Goal: Transaction & Acquisition: Purchase product/service

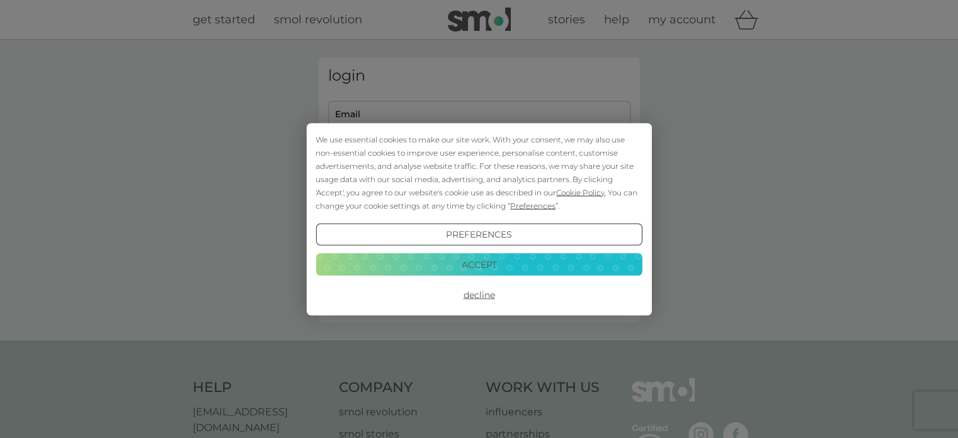
type input "kirst.feenan@btinternet.com"
click at [476, 291] on button "Decline" at bounding box center [478, 294] width 326 height 23
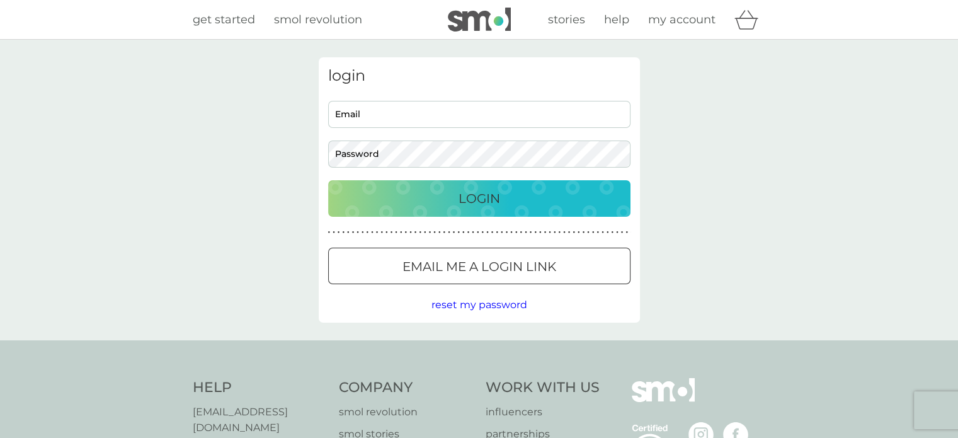
type input "kirst.feenan@btinternet.com"
click at [473, 203] on p "Login" at bounding box center [479, 198] width 42 height 20
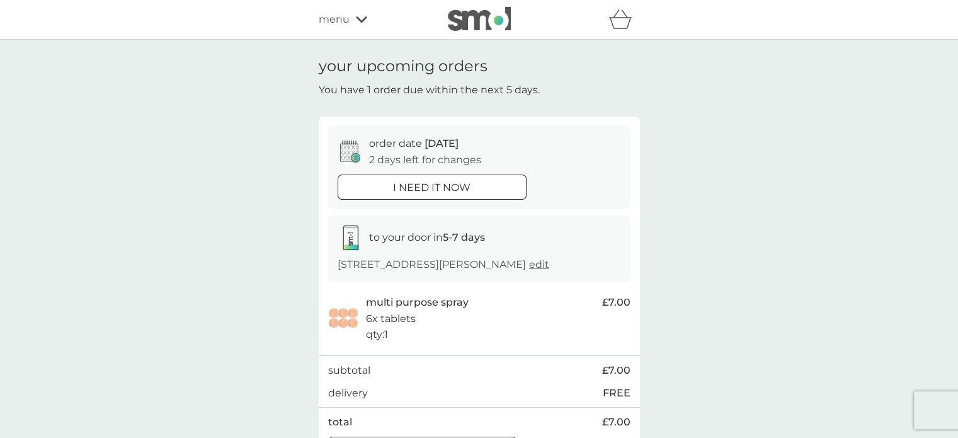
click at [341, 21] on span "menu" at bounding box center [334, 19] width 31 height 16
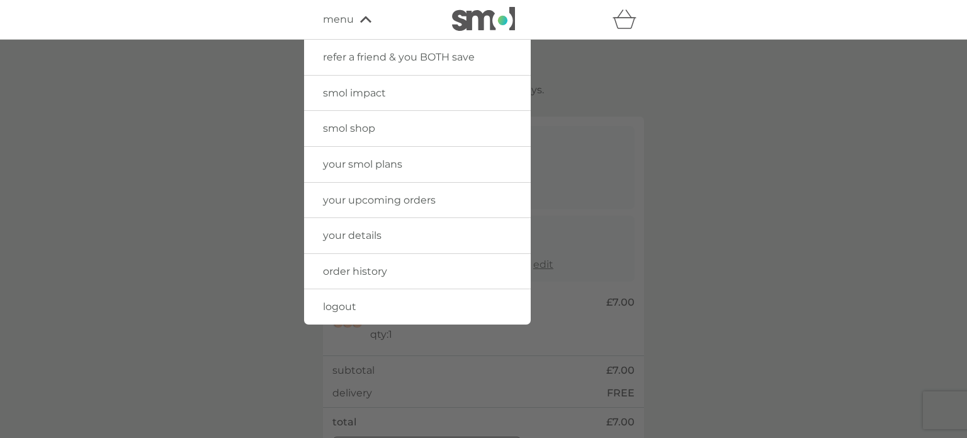
click at [361, 199] on span "your upcoming orders" at bounding box center [379, 200] width 113 height 12
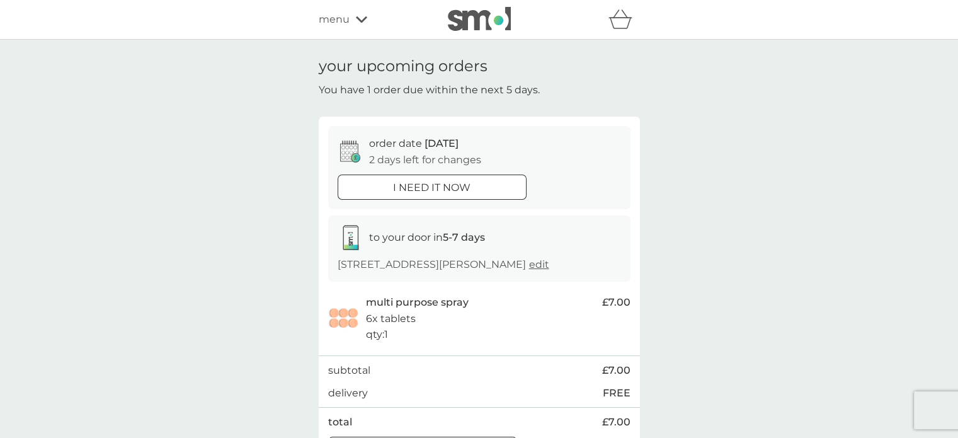
click at [344, 26] on span "menu" at bounding box center [334, 19] width 31 height 16
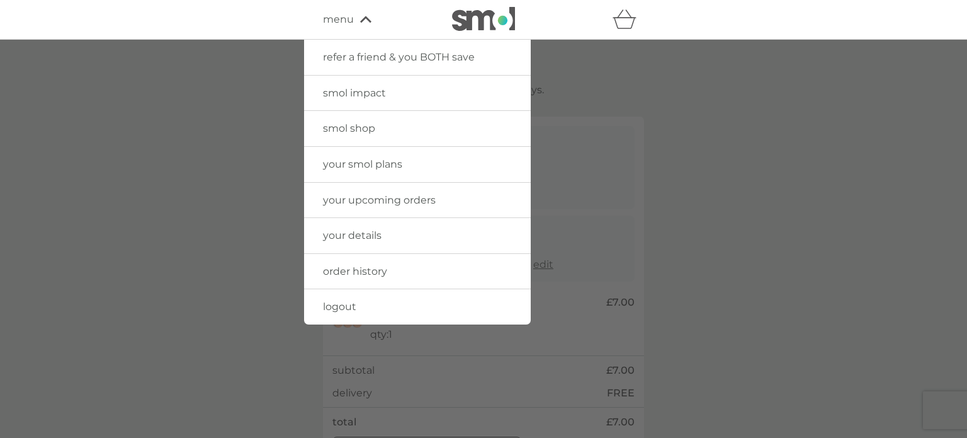
click at [358, 127] on span "smol shop" at bounding box center [349, 128] width 52 height 12
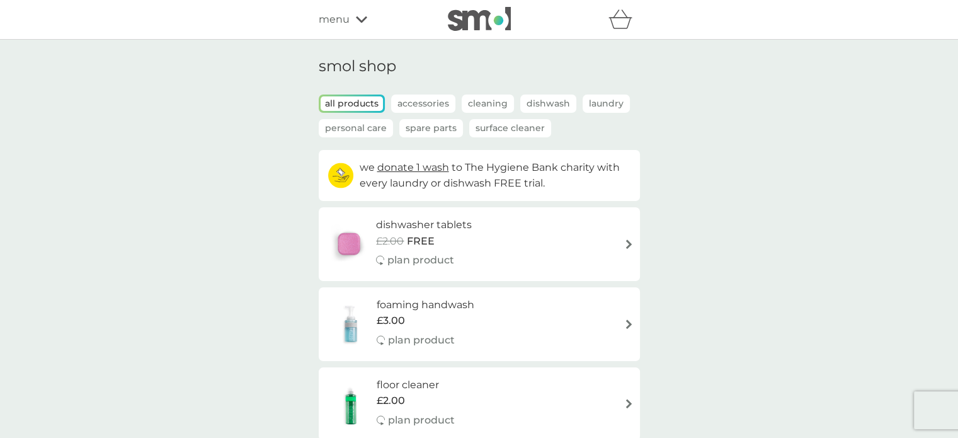
click at [424, 135] on p "Spare Parts" at bounding box center [431, 128] width 64 height 18
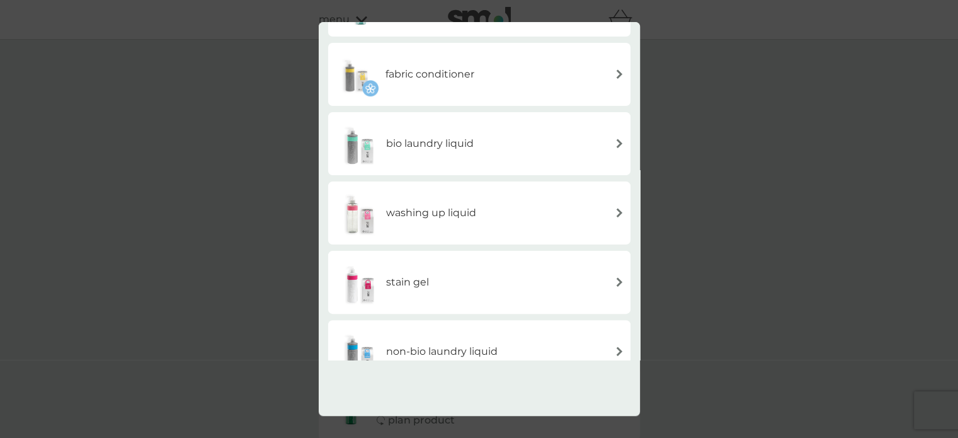
scroll to position [336, 0]
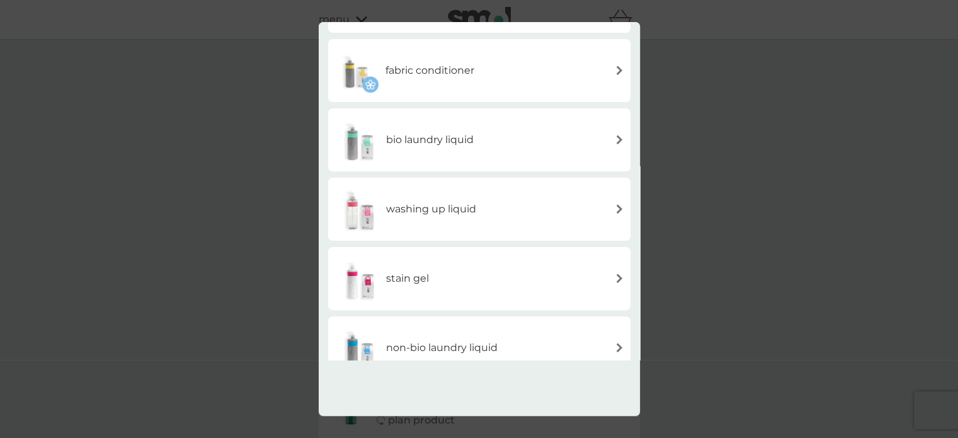
click at [617, 198] on div "washing up liquid" at bounding box center [479, 209] width 290 height 44
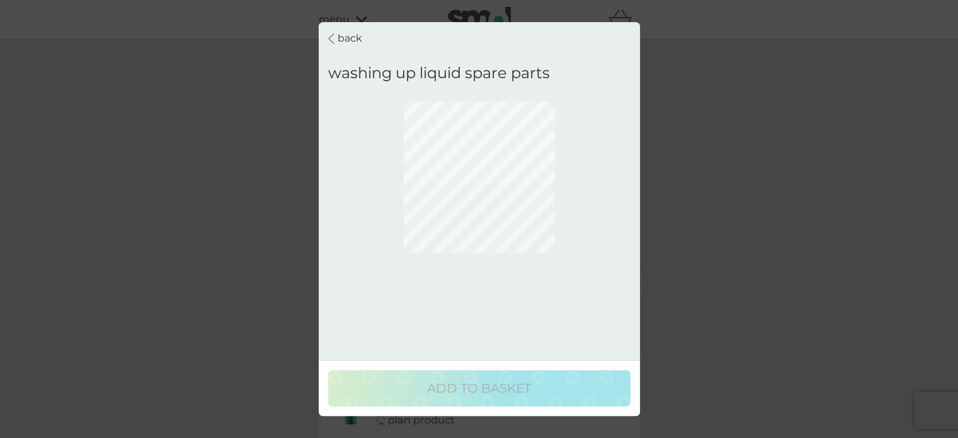
scroll to position [0, 0]
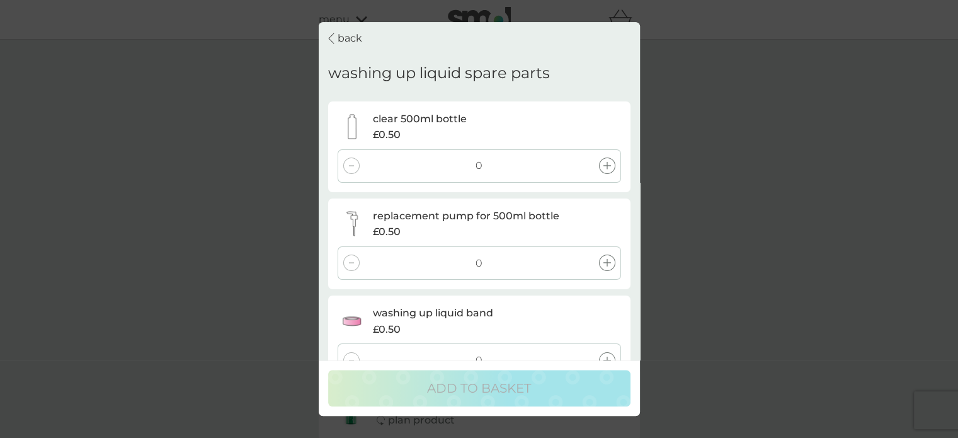
click at [606, 164] on icon at bounding box center [607, 166] width 8 height 8
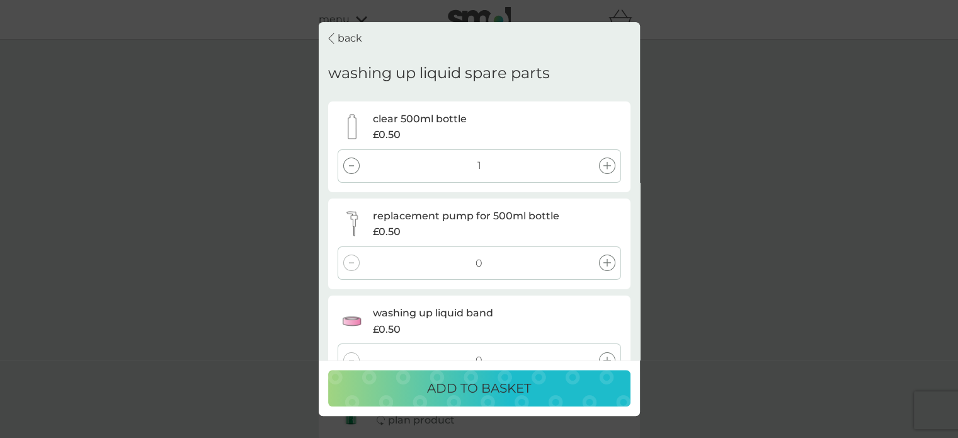
click at [610, 264] on div at bounding box center [607, 263] width 16 height 16
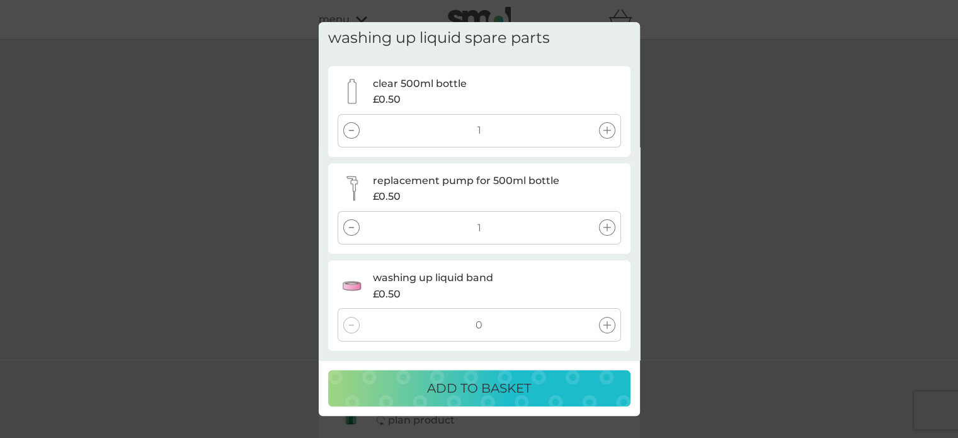
click at [607, 321] on icon at bounding box center [607, 325] width 8 height 8
click at [489, 387] on p "ADD TO BASKET" at bounding box center [479, 388] width 104 height 20
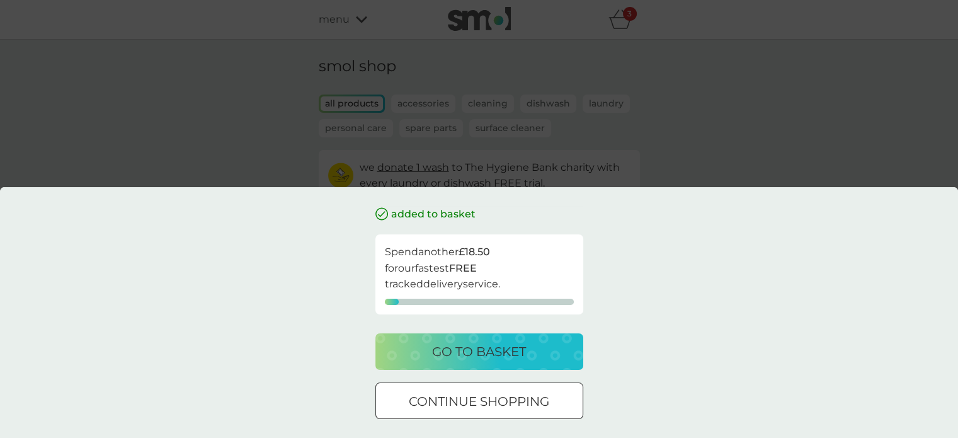
click at [699, 120] on div "added to basket Spend another £18.50 for our fastest FREE tracked delivery serv…" at bounding box center [479, 219] width 958 height 438
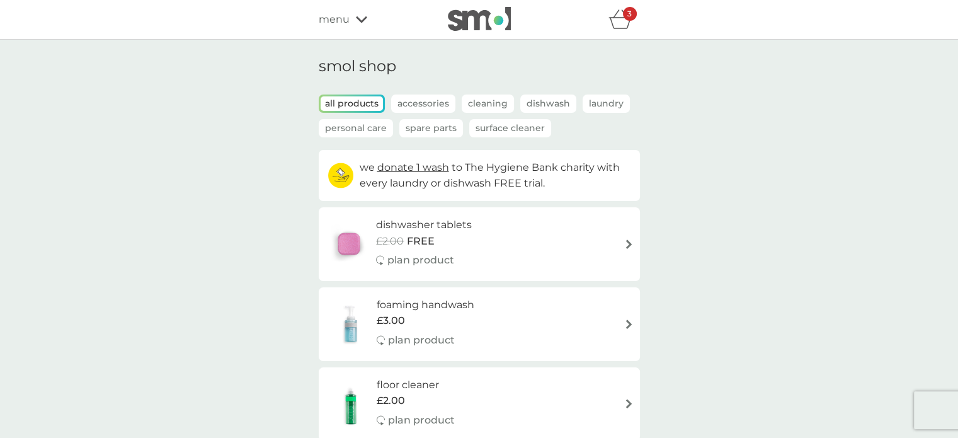
click at [623, 21] on icon "basket" at bounding box center [620, 19] width 24 height 20
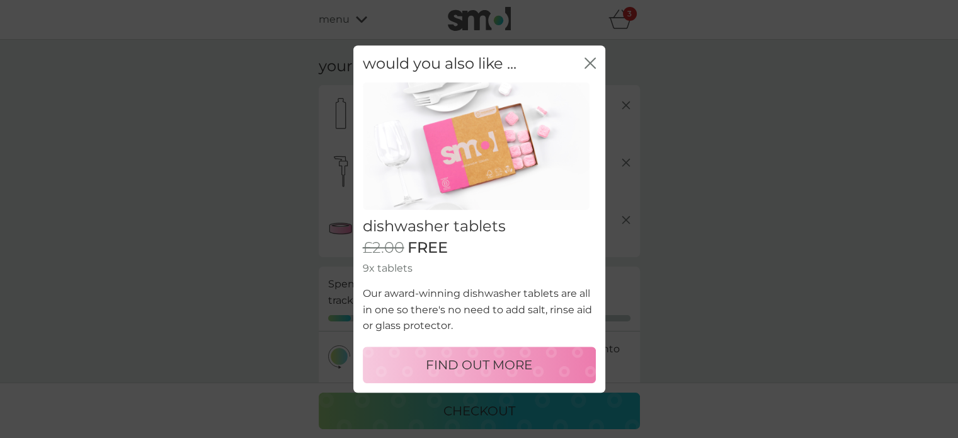
click at [592, 55] on div "close" at bounding box center [589, 64] width 11 height 18
click at [589, 61] on icon "close" at bounding box center [587, 63] width 5 height 10
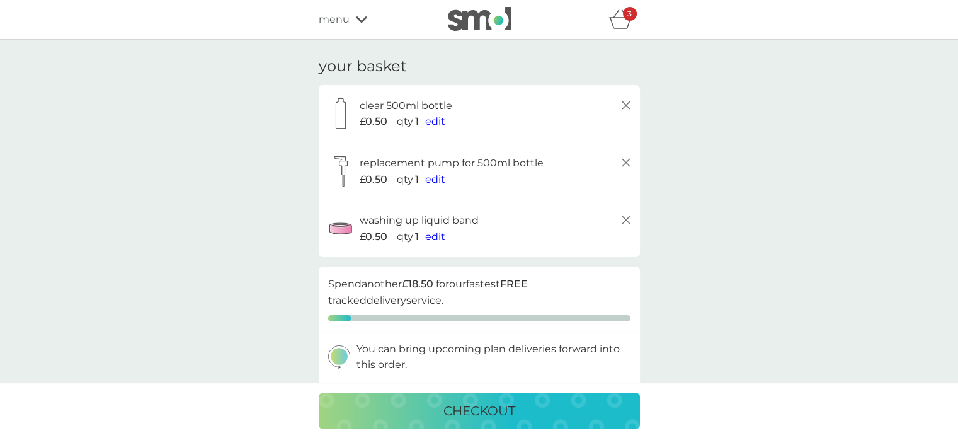
click at [349, 17] on div "menu" at bounding box center [372, 19] width 107 height 16
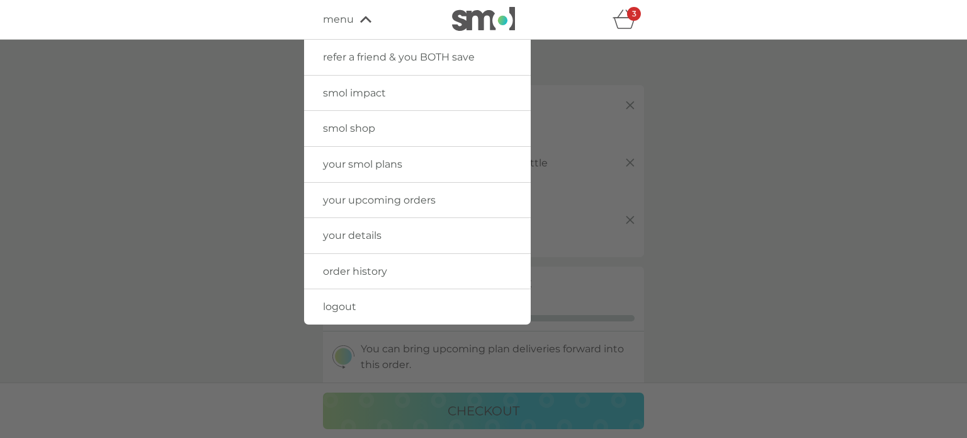
click at [378, 198] on span "your upcoming orders" at bounding box center [379, 200] width 113 height 12
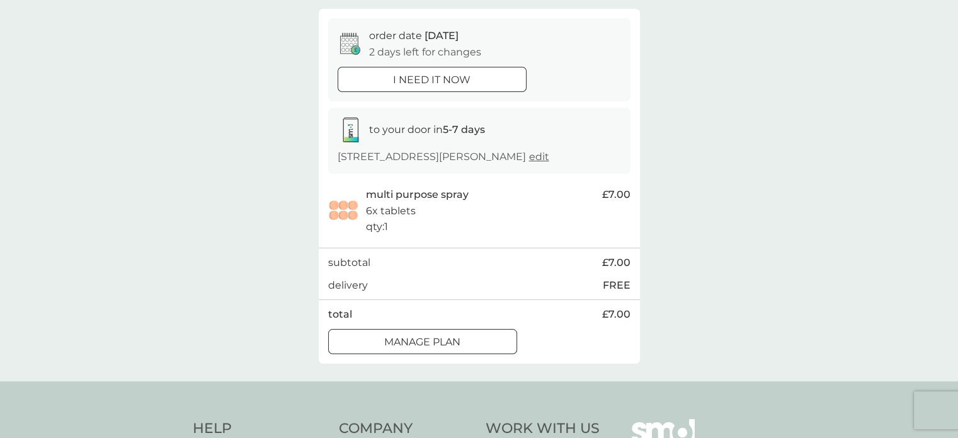
scroll to position [108, 0]
click at [433, 342] on div at bounding box center [422, 340] width 45 height 13
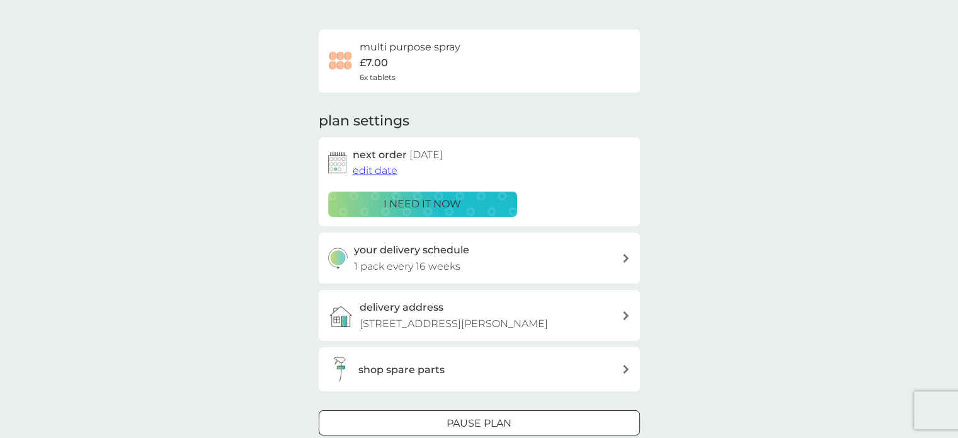
scroll to position [77, 0]
click at [433, 366] on h3 "shop spare parts" at bounding box center [401, 368] width 86 height 16
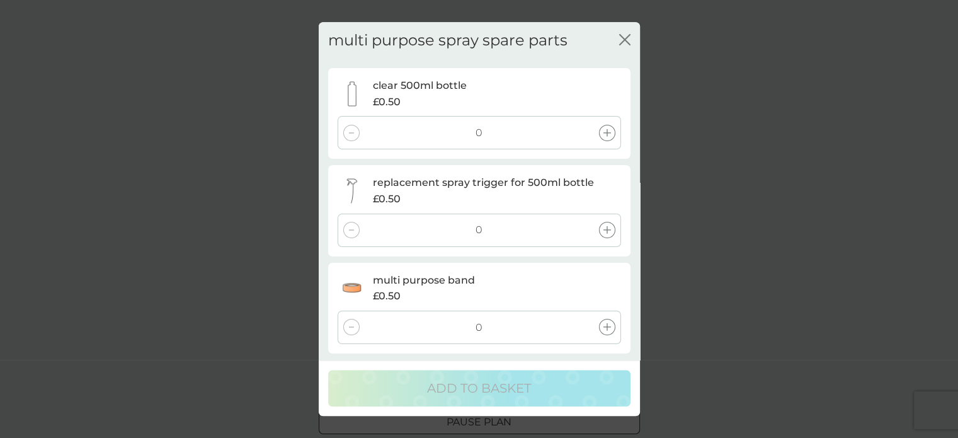
click at [606, 132] on icon at bounding box center [607, 133] width 8 height 8
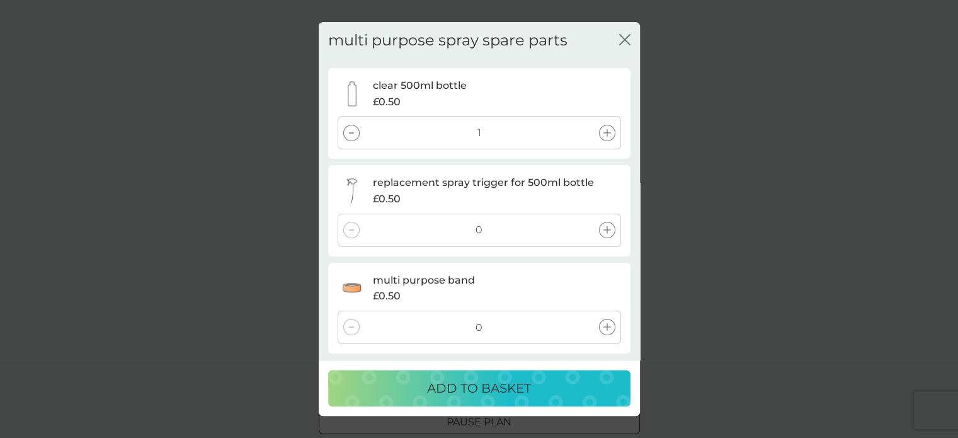
click at [604, 231] on icon at bounding box center [607, 230] width 8 height 8
click at [603, 331] on icon at bounding box center [607, 328] width 8 height 8
click at [350, 327] on icon at bounding box center [351, 327] width 5 height 1
click at [349, 231] on div at bounding box center [351, 230] width 16 height 16
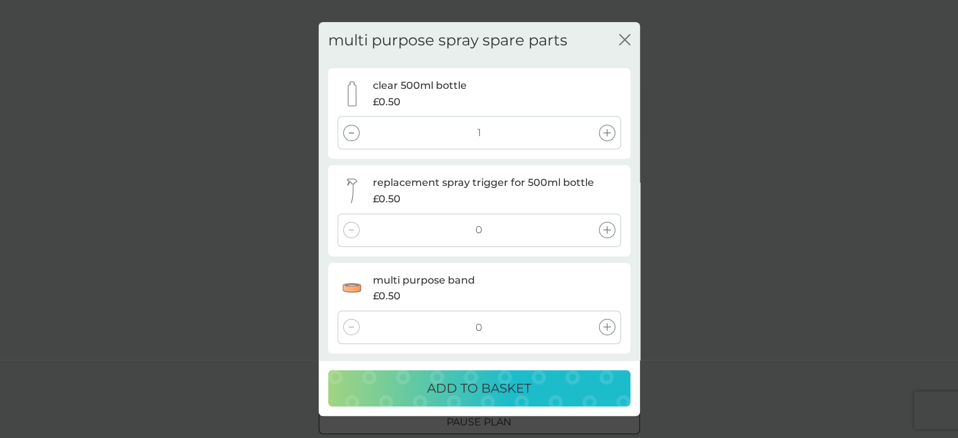
click at [346, 134] on div at bounding box center [351, 133] width 16 height 16
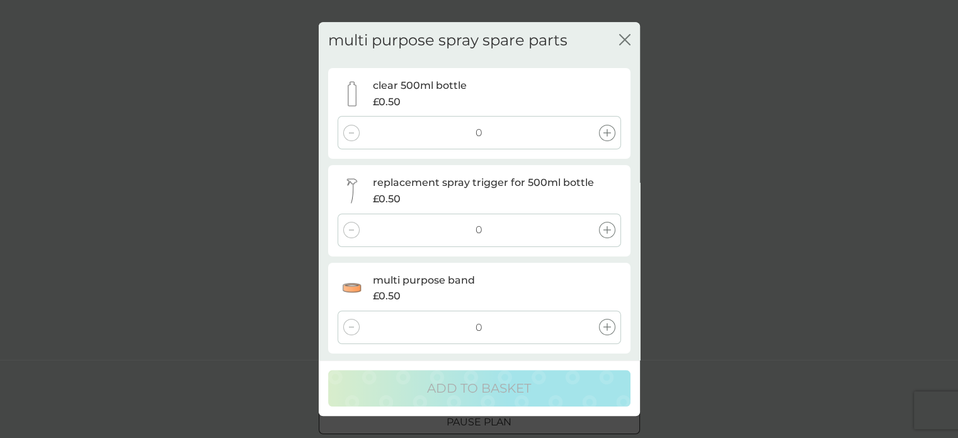
click at [622, 38] on icon "close" at bounding box center [622, 40] width 5 height 10
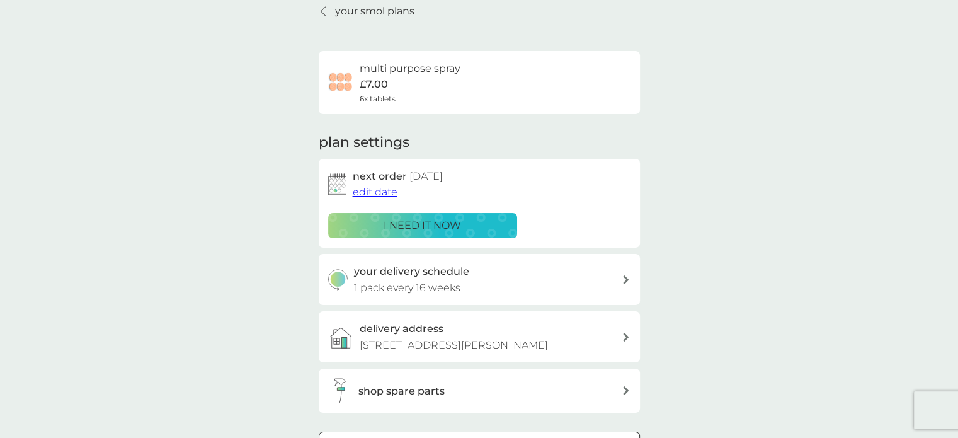
scroll to position [55, 0]
click at [367, 12] on p "your smol plans" at bounding box center [374, 10] width 79 height 16
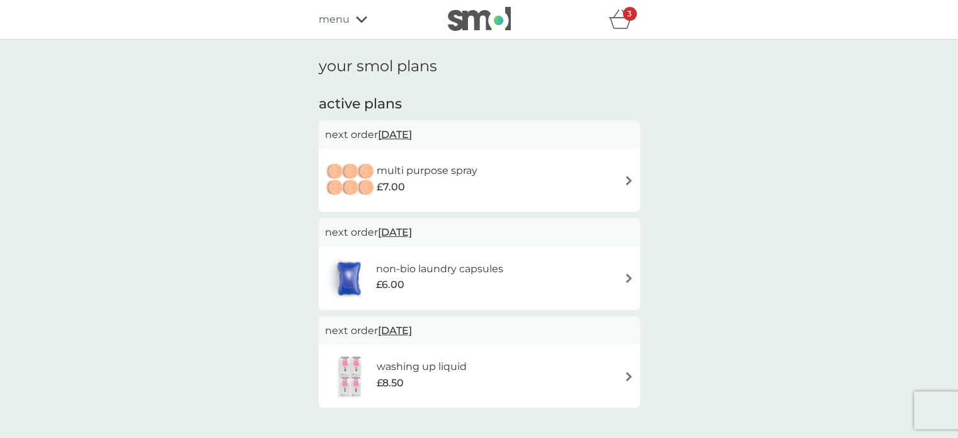
click at [628, 278] on img at bounding box center [628, 277] width 9 height 9
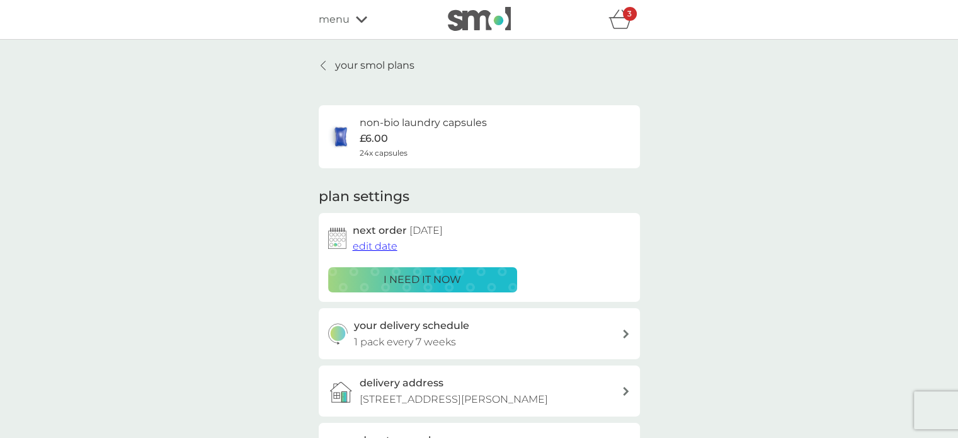
click at [620, 21] on icon "basket" at bounding box center [620, 19] width 24 height 20
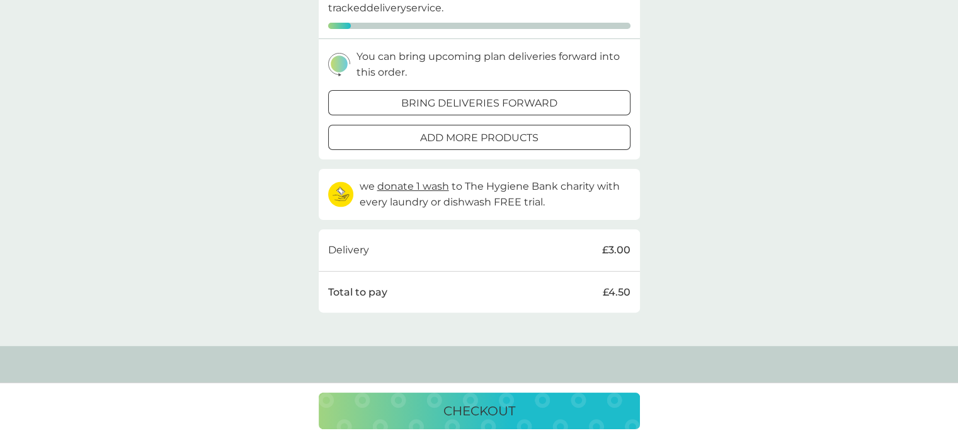
scroll to position [295, 0]
click at [494, 98] on div at bounding box center [478, 100] width 45 height 13
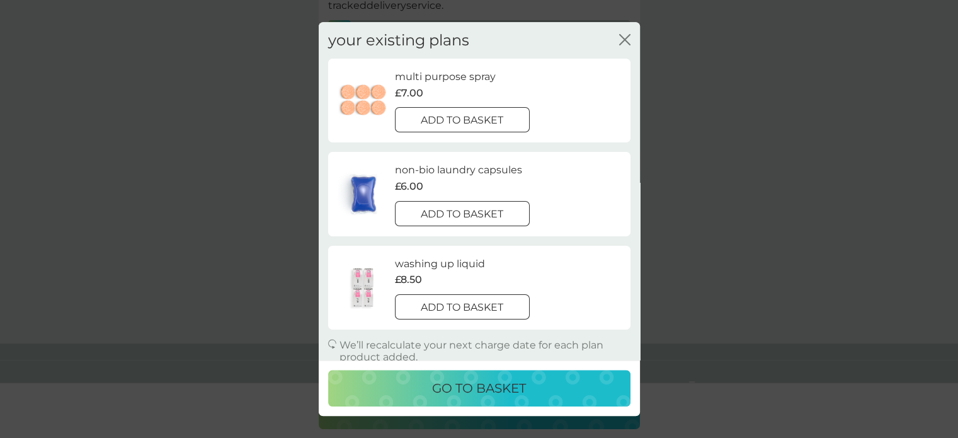
click at [486, 118] on p "add to basket" at bounding box center [462, 121] width 82 height 16
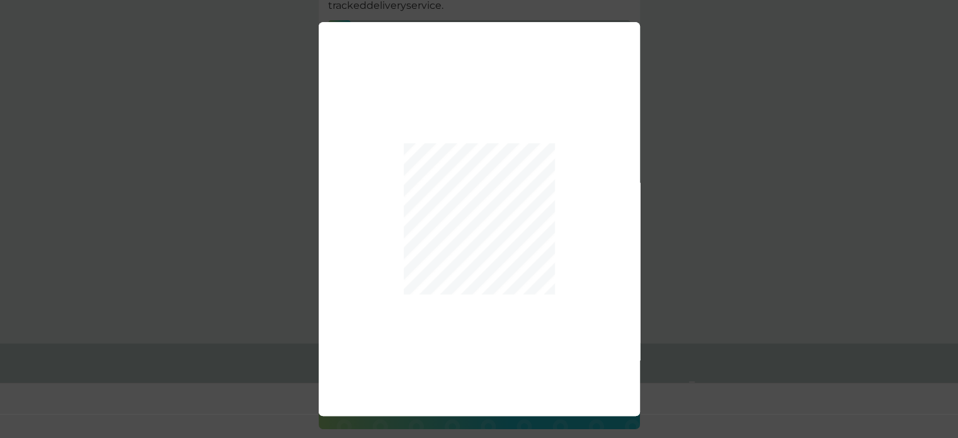
scroll to position [426, 0]
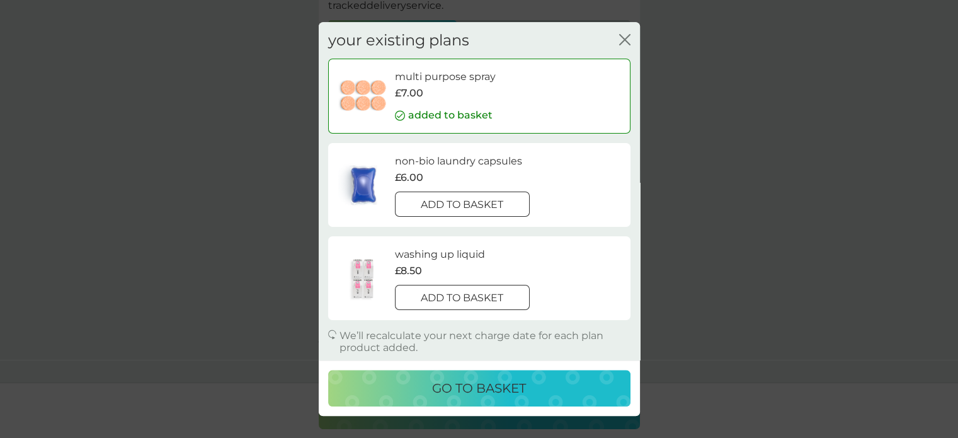
click at [472, 385] on p "go to basket" at bounding box center [479, 388] width 94 height 20
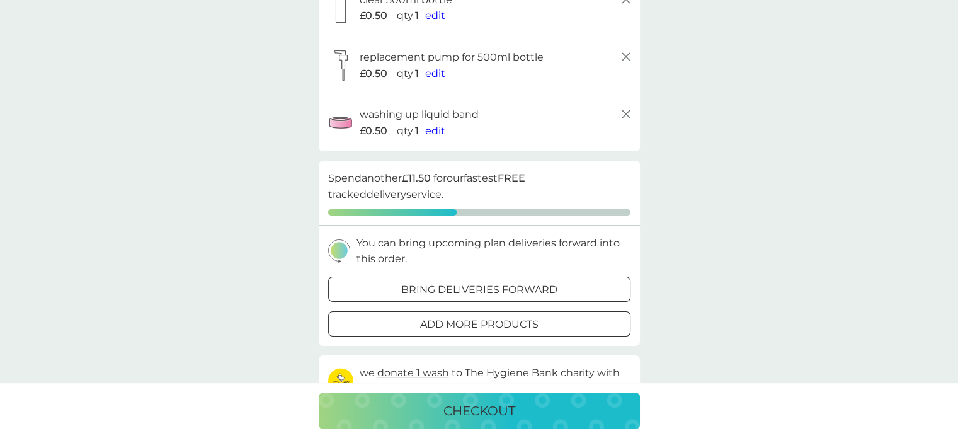
scroll to position [237, 0]
click at [488, 291] on div at bounding box center [478, 289] width 45 height 13
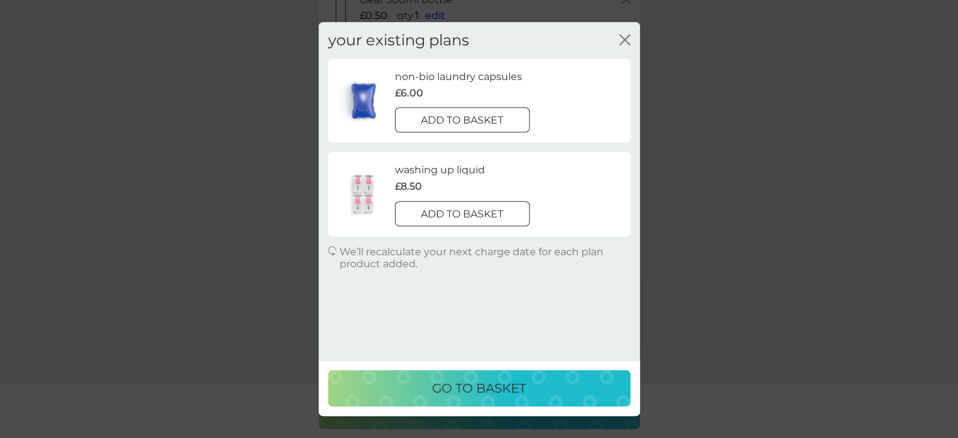
click at [473, 119] on div at bounding box center [461, 120] width 45 height 13
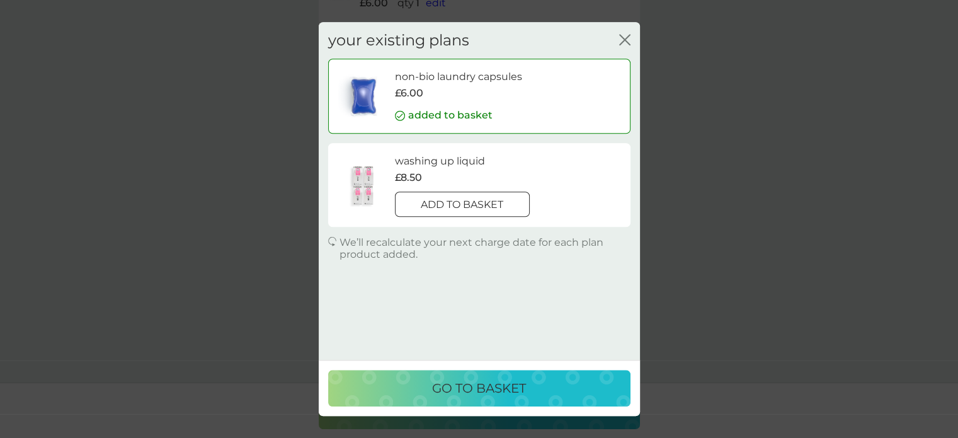
scroll to position [310, 0]
click at [622, 35] on icon "close" at bounding box center [624, 39] width 11 height 11
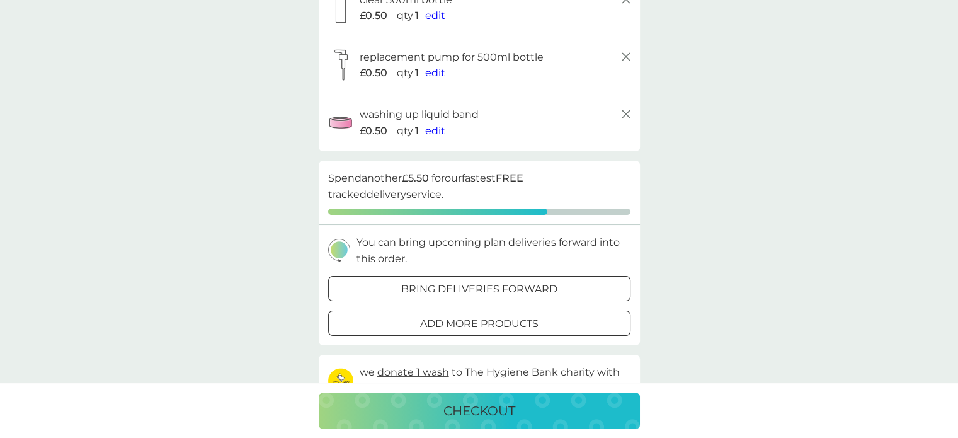
click at [491, 323] on div at bounding box center [494, 322] width 11 height 11
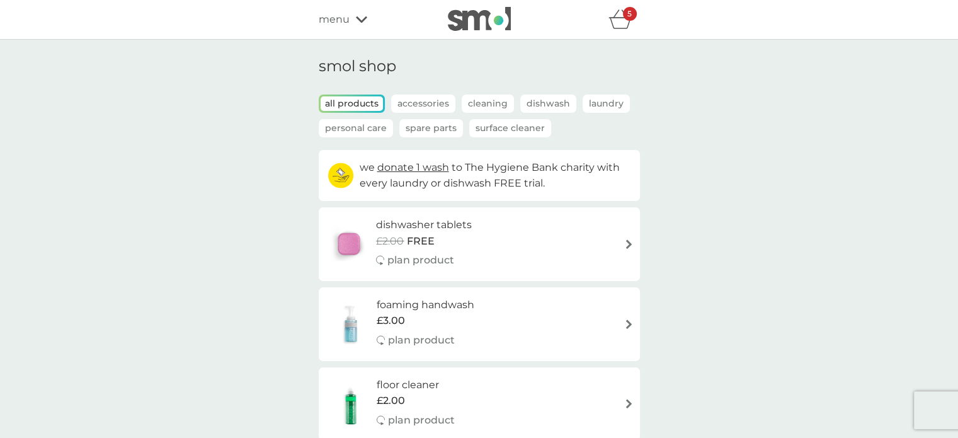
click at [426, 103] on p "Accessories" at bounding box center [423, 103] width 64 height 18
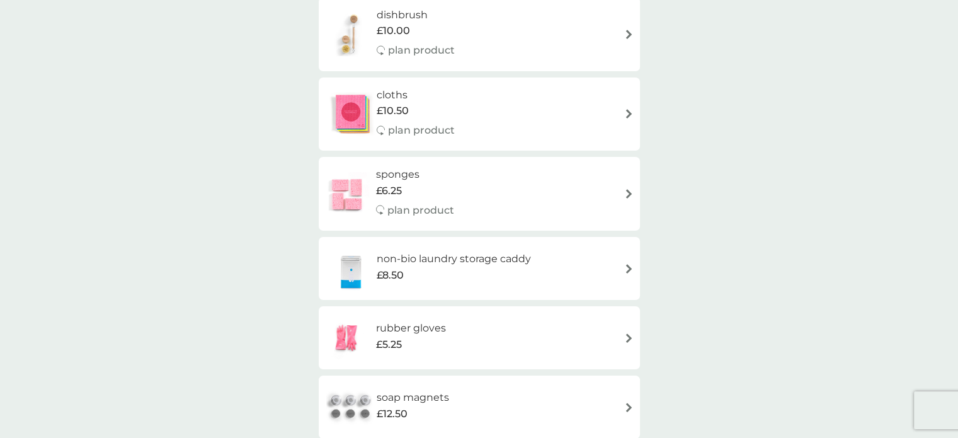
scroll to position [147, 0]
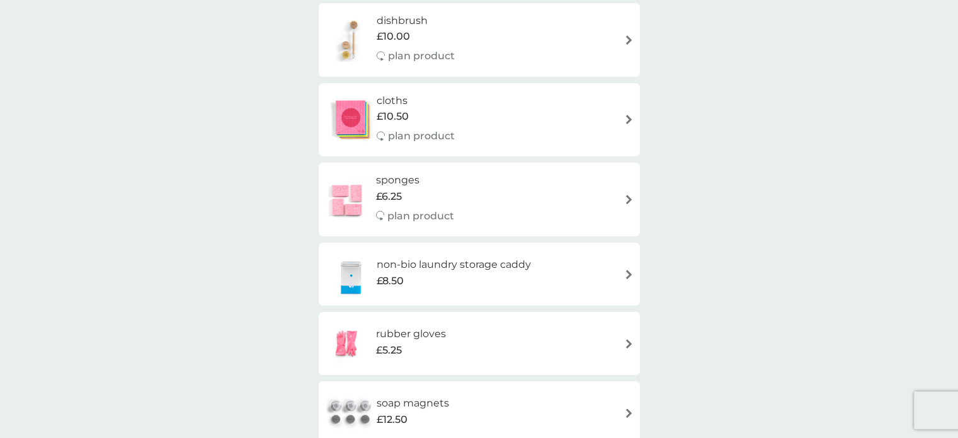
click at [428, 198] on div "£6.25" at bounding box center [415, 196] width 78 height 16
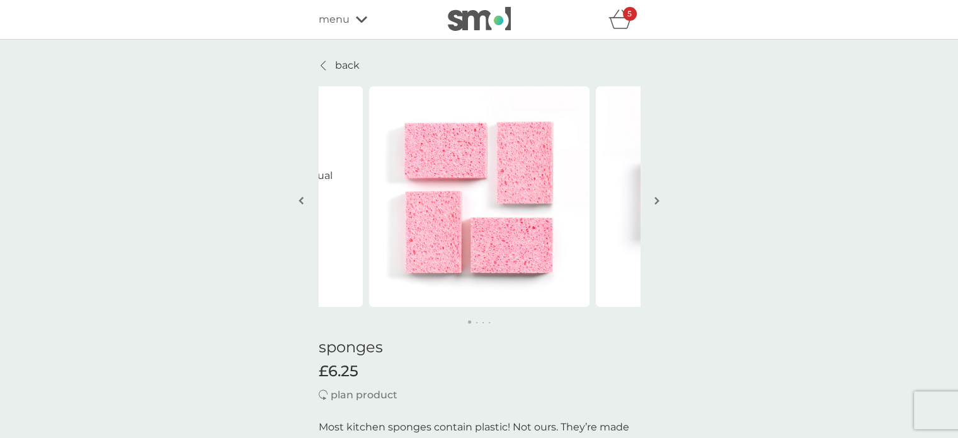
click at [655, 198] on img "button" at bounding box center [656, 200] width 5 height 9
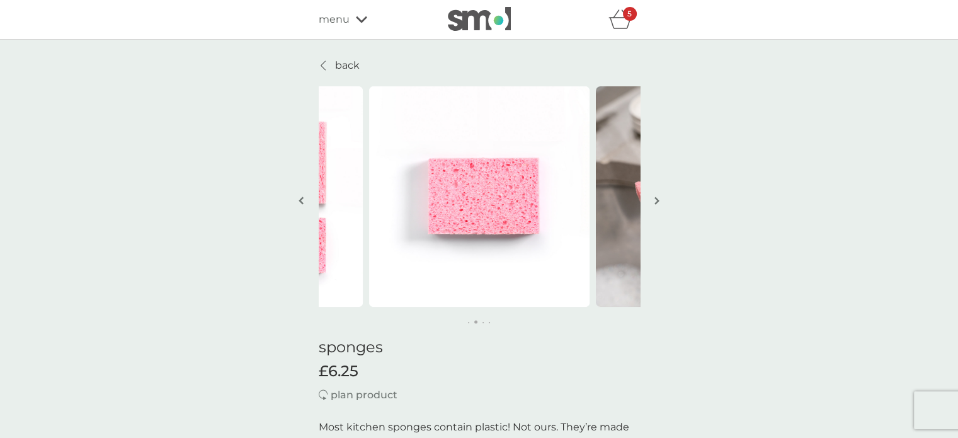
click at [655, 198] on img "button" at bounding box center [656, 200] width 5 height 9
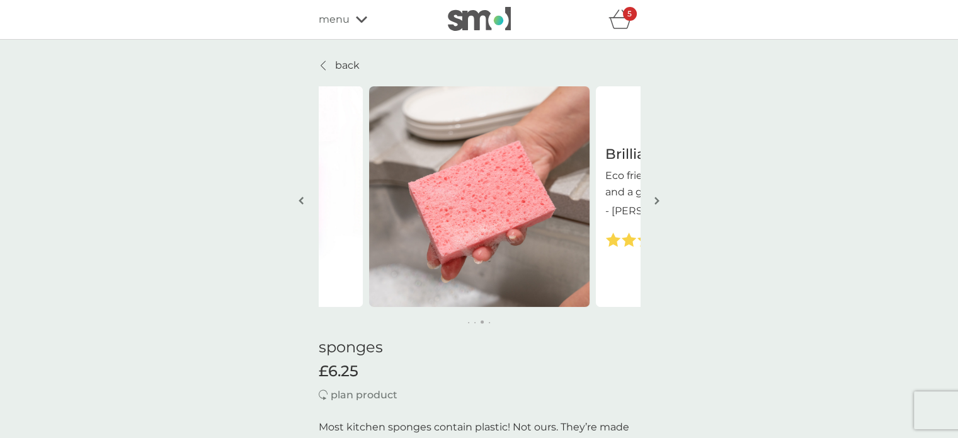
click at [655, 198] on img "button" at bounding box center [656, 200] width 5 height 9
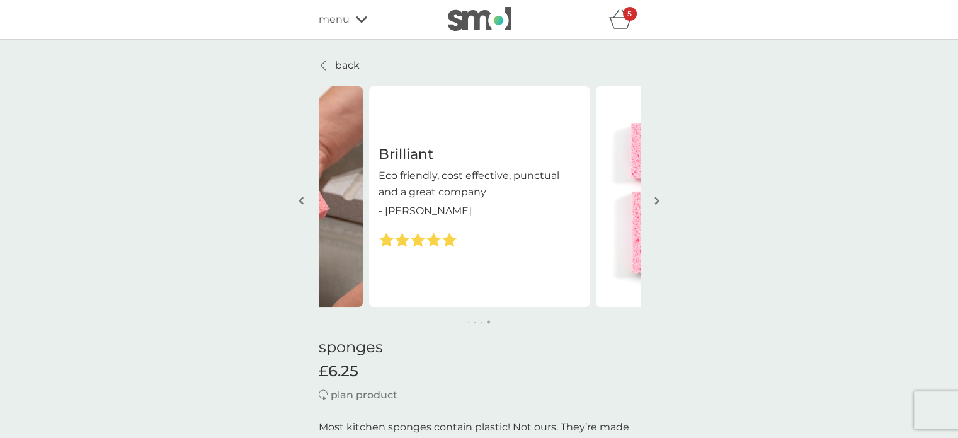
click at [655, 198] on img "button" at bounding box center [656, 200] width 5 height 9
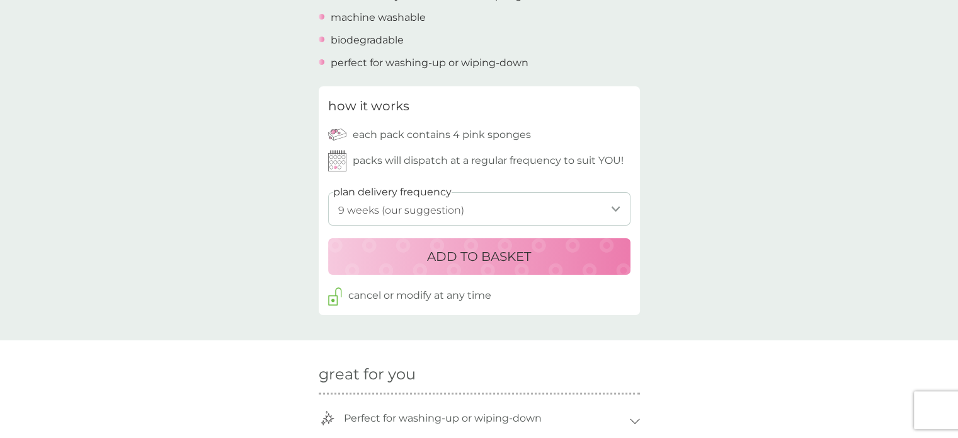
scroll to position [539, 0]
click at [604, 207] on select "1 week 2 weeks 3 weeks 4 weeks 5 weeks 6 weeks 7 weeks 8 weeks 9 weeks (our sug…" at bounding box center [479, 209] width 302 height 33
select select "140"
click at [328, 193] on select "1 week 2 weeks 3 weeks 4 weeks 5 weeks 6 weeks 7 weeks 8 weeks 9 weeks (our sug…" at bounding box center [479, 209] width 302 height 33
click at [497, 263] on p "ADD TO BASKET" at bounding box center [479, 257] width 104 height 20
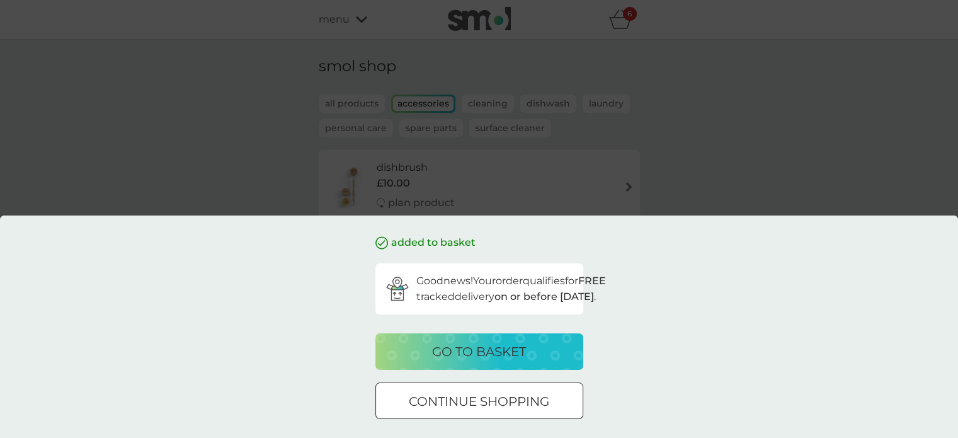
click at [489, 350] on p "go to basket" at bounding box center [479, 351] width 94 height 20
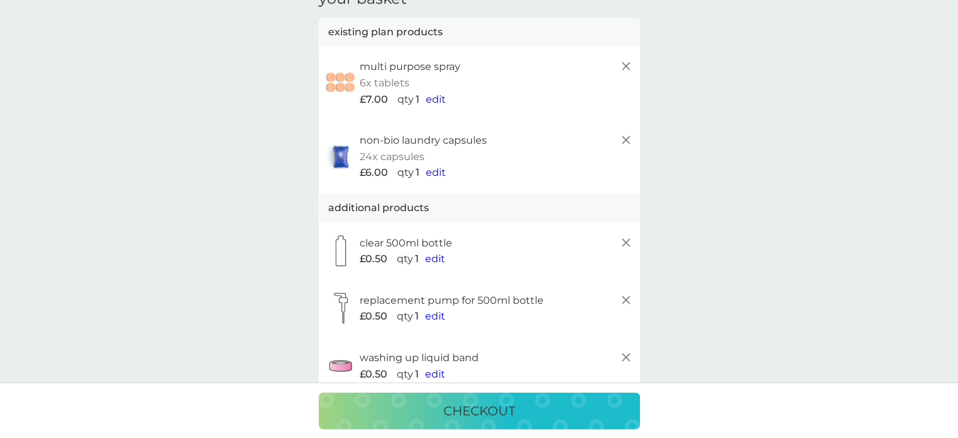
scroll to position [67, 0]
click at [468, 407] on p "checkout" at bounding box center [479, 410] width 72 height 20
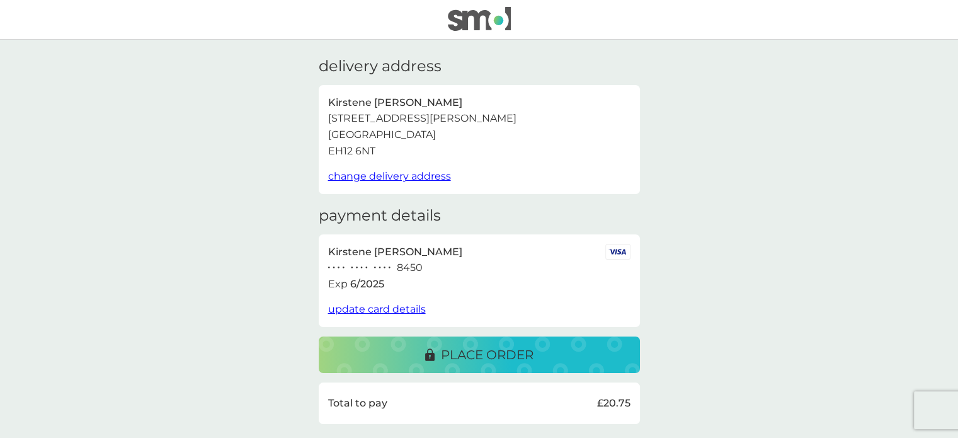
click at [400, 310] on span "update card details" at bounding box center [377, 309] width 98 height 12
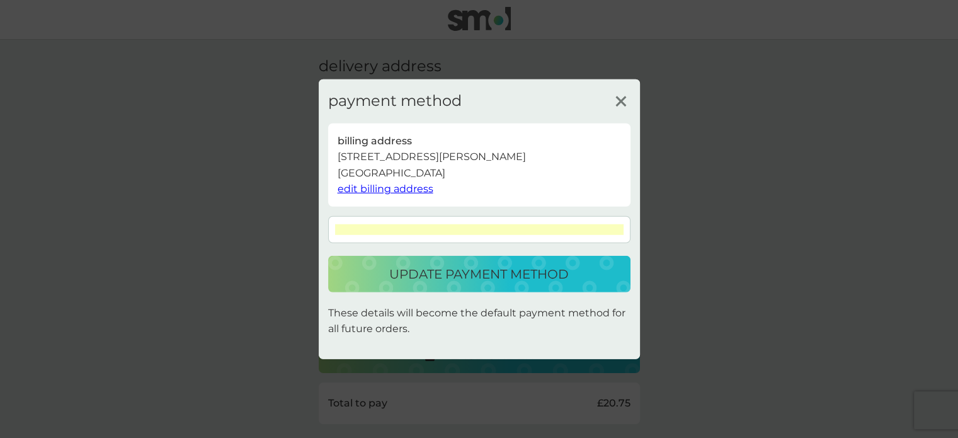
click at [470, 273] on p "update payment method" at bounding box center [478, 274] width 179 height 20
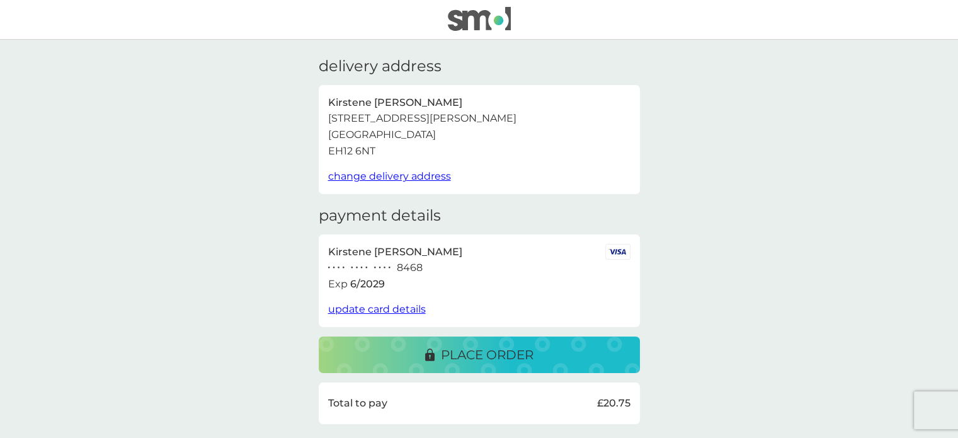
click at [471, 352] on p "place order" at bounding box center [487, 354] width 93 height 20
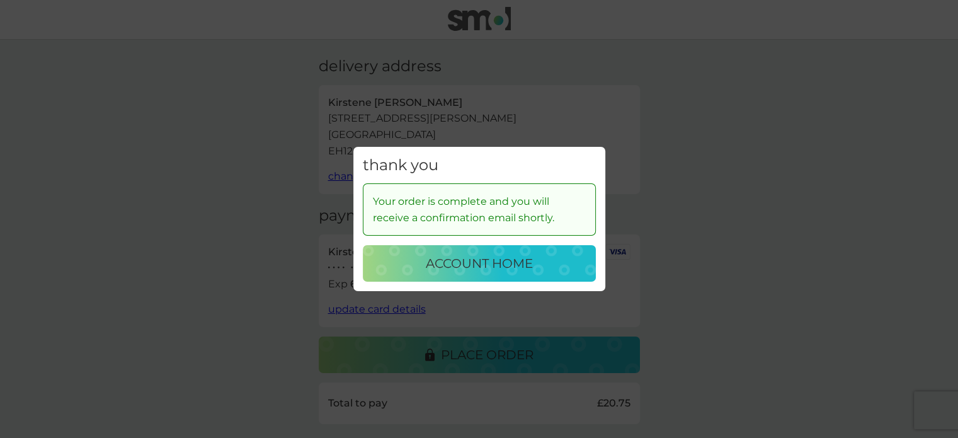
click at [492, 264] on p "account home" at bounding box center [479, 263] width 107 height 20
